Goal: Transaction & Acquisition: Purchase product/service

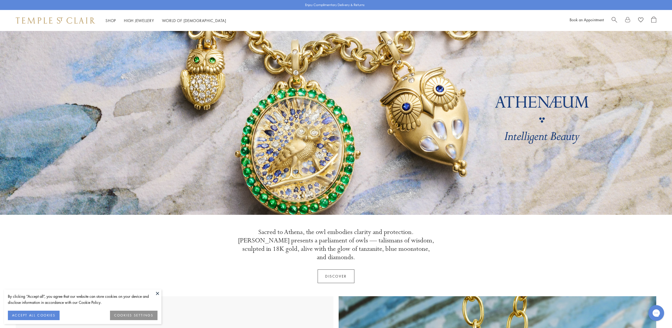
click at [33, 317] on button "ACCEPT ALL COOKIES" at bounding box center [34, 315] width 52 height 9
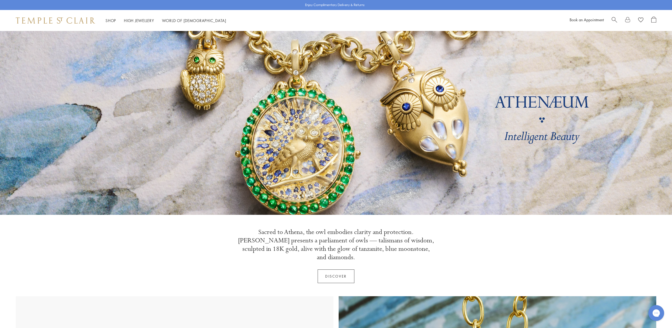
click at [328, 269] on link "Discover" at bounding box center [336, 276] width 37 height 14
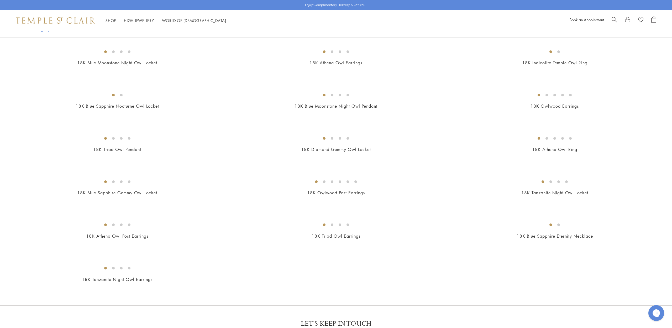
scroll to position [204, 0]
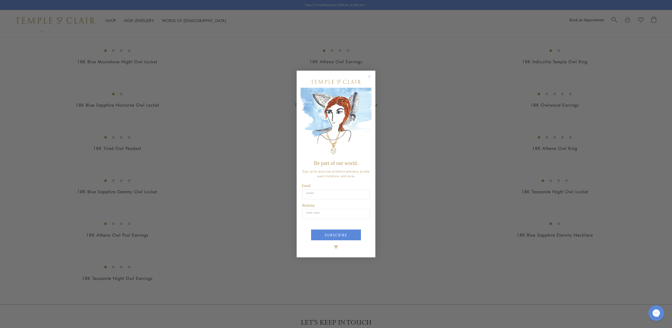
drag, startPoint x: 371, startPoint y: 77, endPoint x: 365, endPoint y: 82, distance: 7.8
click at [371, 77] on circle "Close dialog" at bounding box center [369, 76] width 6 height 6
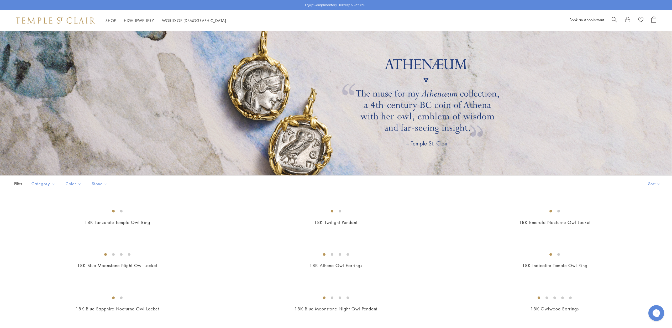
scroll to position [0, 0]
drag, startPoint x: 658, startPoint y: 181, endPoint x: 655, endPoint y: 180, distance: 3.2
click at [658, 181] on button "Sort" at bounding box center [654, 184] width 36 height 16
click at [652, 184] on button "Sort" at bounding box center [654, 184] width 36 height 16
click at [645, 220] on button "Price, low to high" at bounding box center [645, 220] width 53 height 13
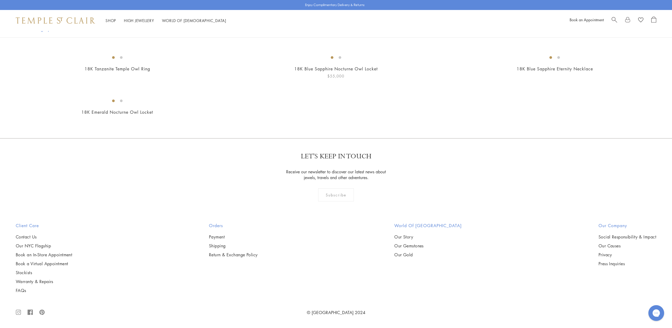
scroll to position [1597, 0]
click at [0, 0] on img at bounding box center [0, 0] width 0 height 0
